Goal: Task Accomplishment & Management: Use online tool/utility

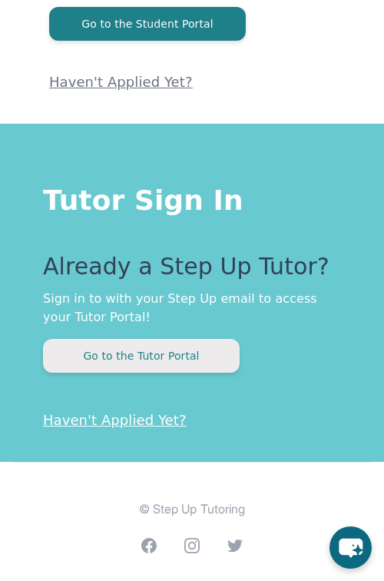
click at [179, 349] on button "Go to the Tutor Portal" at bounding box center [141, 356] width 197 height 34
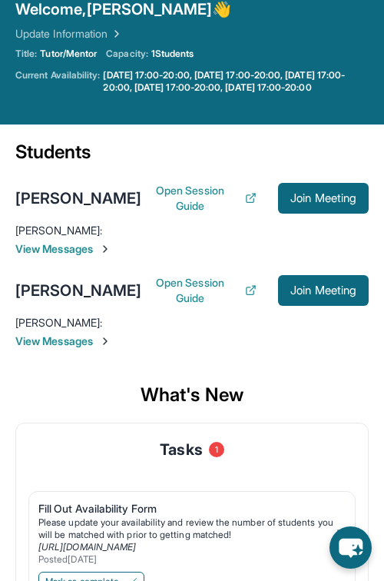
scroll to position [189, 0]
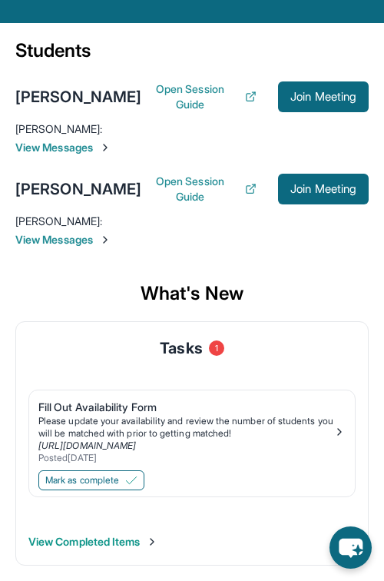
click at [381, 129] on main "Current Students 2 First Match : [DATE] Sessions 19 Last 30 days : 14 Sessions …" at bounding box center [192, 302] width 384 height 558
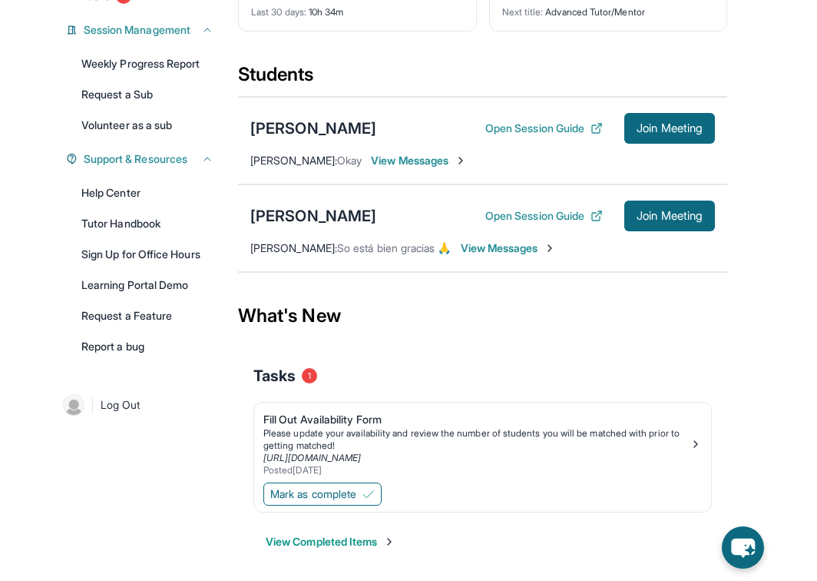
scroll to position [172, 0]
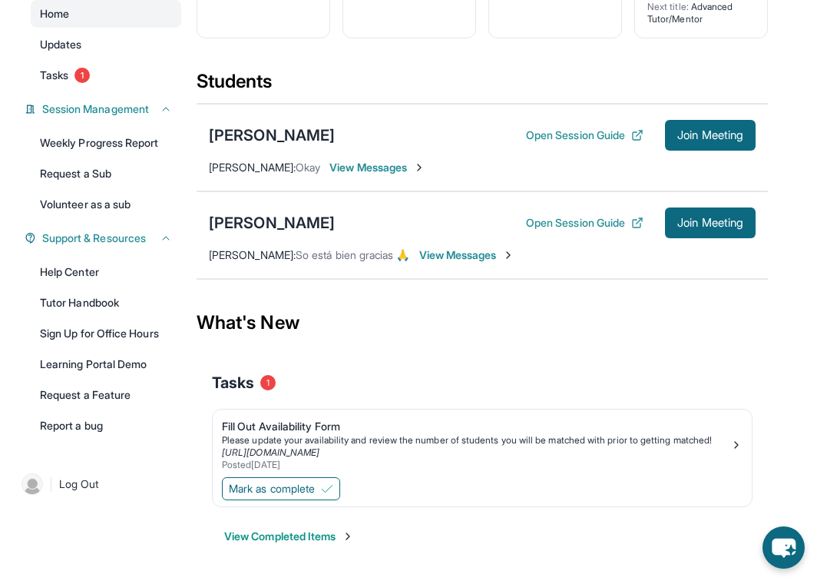
click at [383, 168] on div "[PERSON_NAME] Open Session Guide Join Meeting [PERSON_NAME] : Okay View Messages" at bounding box center [482, 148] width 571 height 88
click at [383, 160] on span "View Messages" at bounding box center [377, 167] width 96 height 15
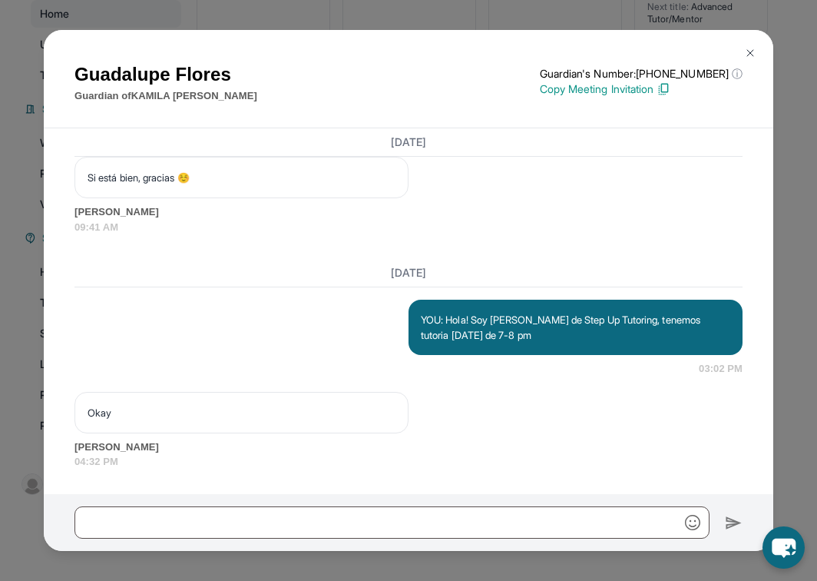
scroll to position [6836, 0]
click at [383, 51] on img at bounding box center [750, 53] width 12 height 12
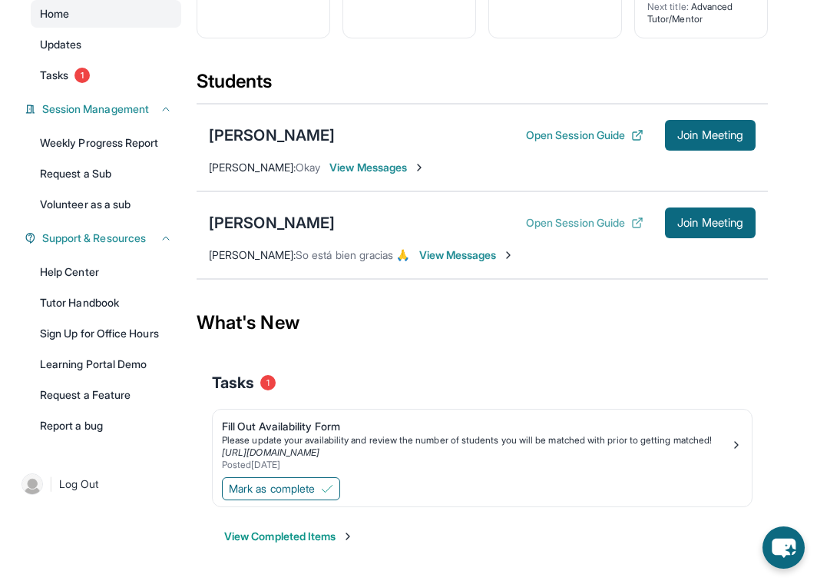
click at [383, 215] on button "Open Session Guide" at bounding box center [584, 222] width 117 height 15
click at [383, 131] on span "Join Meeting" at bounding box center [710, 135] width 66 height 9
